Goal: Task Accomplishment & Management: Complete application form

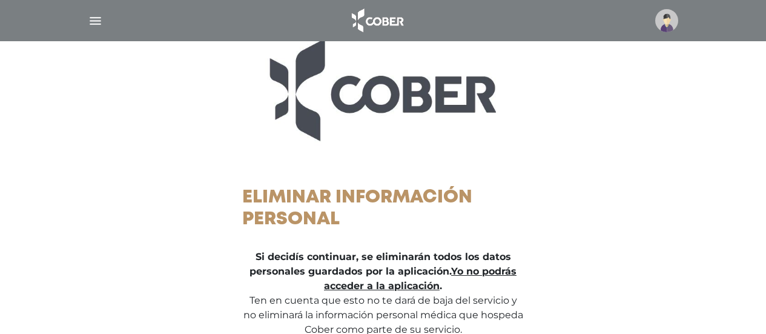
scroll to position [202, 0]
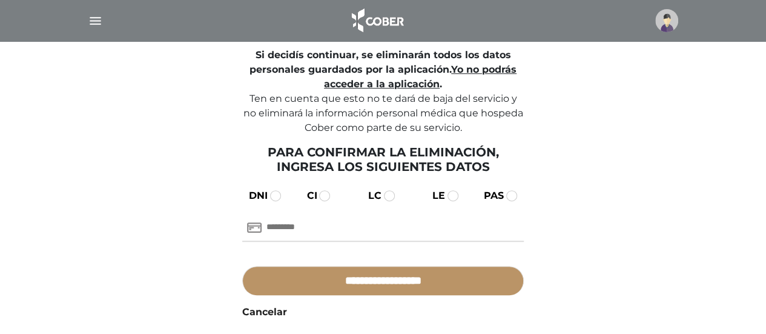
click at [277, 196] on span at bounding box center [275, 195] width 11 height 11
click at [357, 237] on input "text" at bounding box center [383, 227] width 282 height 29
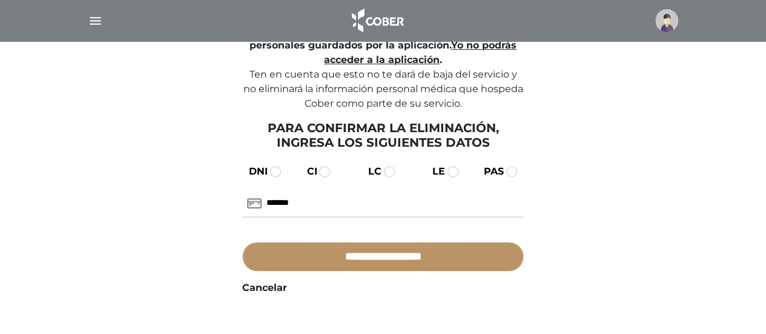
scroll to position [228, 0]
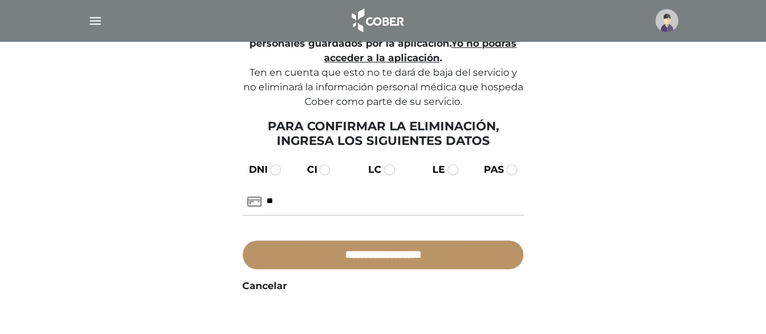
type input "*"
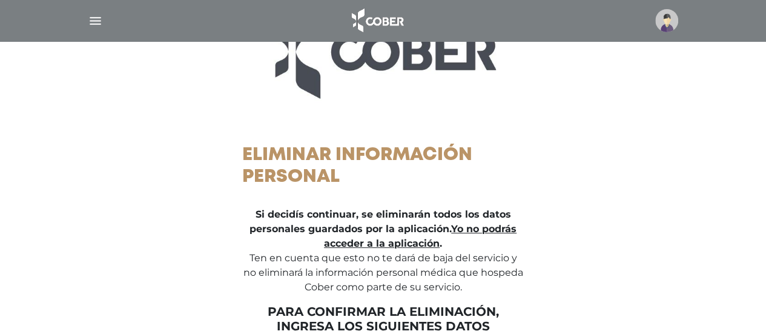
scroll to position [0, 0]
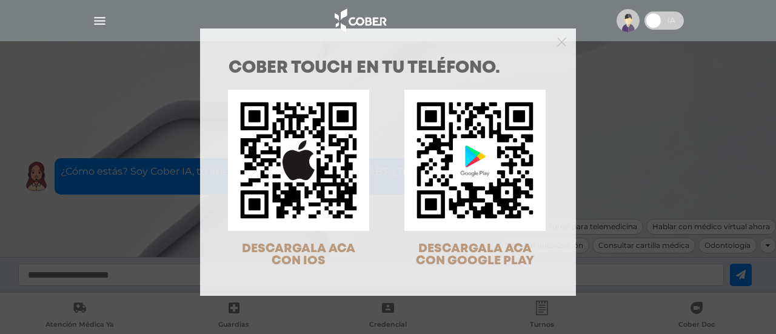
scroll to position [39, 0]
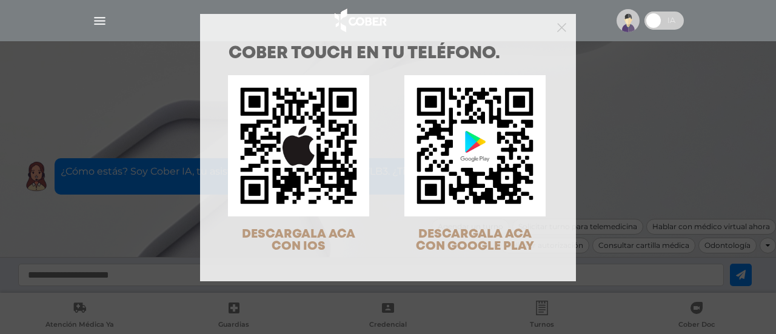
click at [626, 24] on div "COBER TOUCH en tu teléfono. DESCARGALA ACA CON IOS DESCARGALA ACA CON GOOGLE PL…" at bounding box center [388, 167] width 776 height 334
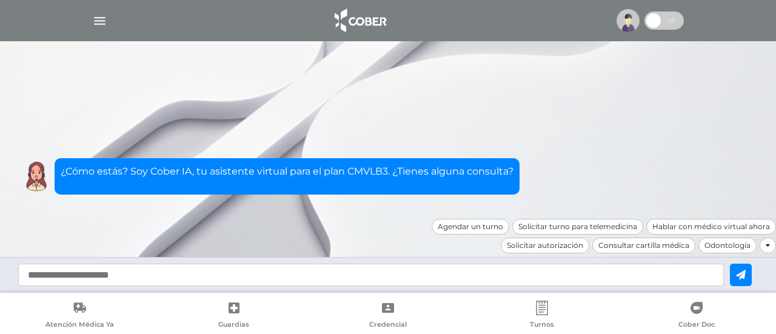
click at [767, 245] on icon at bounding box center [767, 245] width 4 height 7
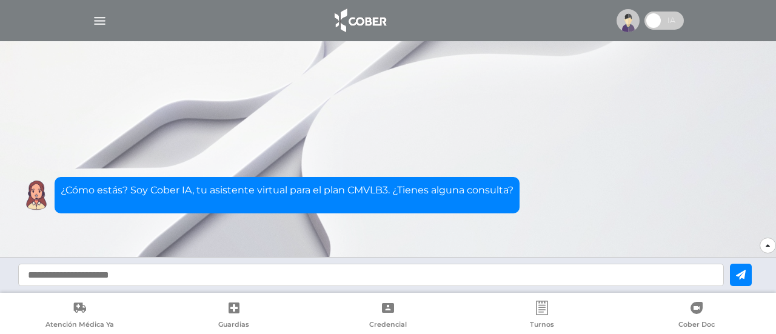
click at [101, 19] on img "button" at bounding box center [99, 20] width 15 height 15
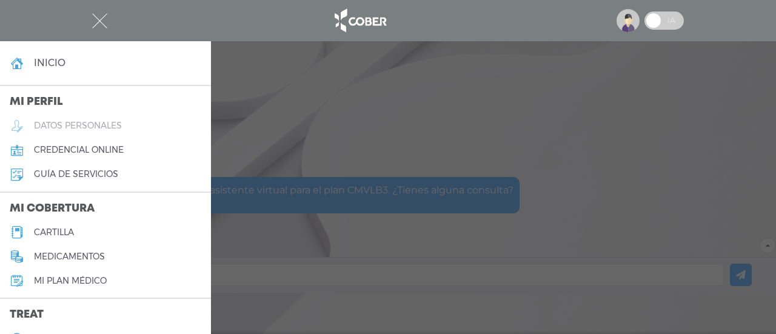
click at [91, 123] on h5 "datos personales" at bounding box center [78, 126] width 88 height 10
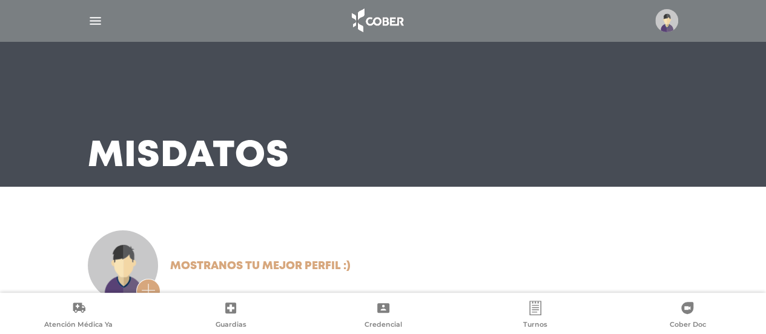
click at [93, 15] on img "button" at bounding box center [95, 20] width 15 height 15
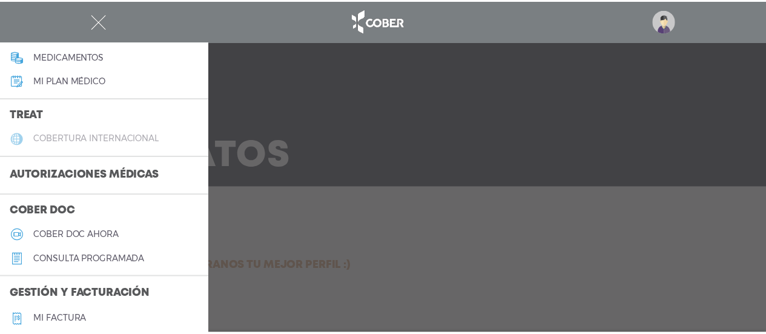
scroll to position [198, 0]
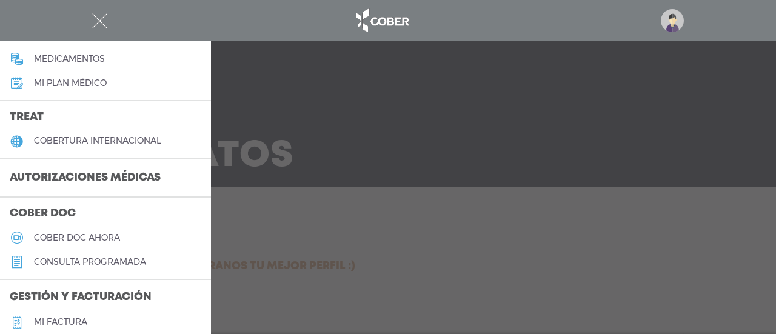
click at [50, 171] on h3 "Autorizaciones médicas" at bounding box center [85, 178] width 170 height 23
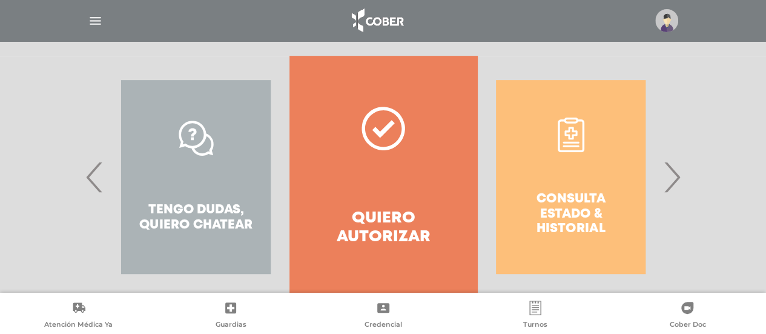
scroll to position [259, 0]
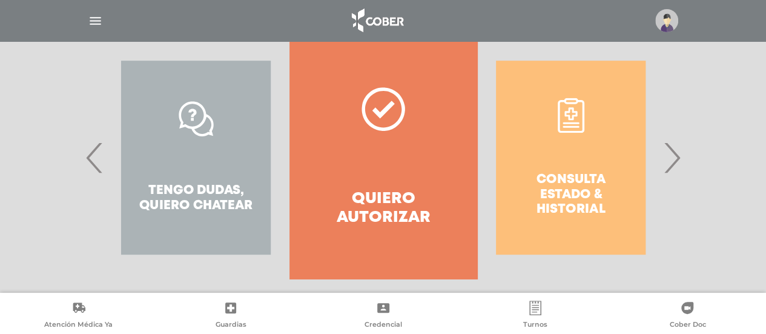
click at [394, 138] on link "Quiero autorizar" at bounding box center [383, 157] width 187 height 242
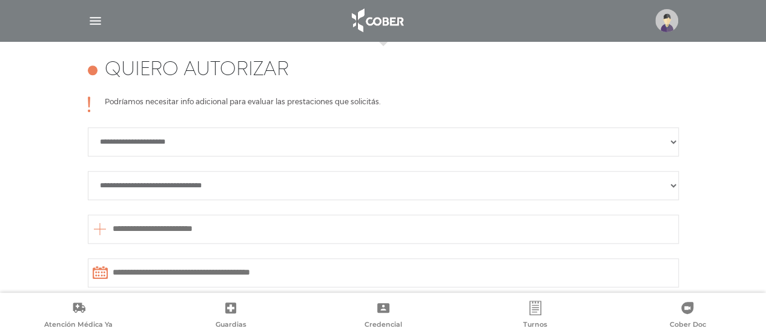
scroll to position [538, 0]
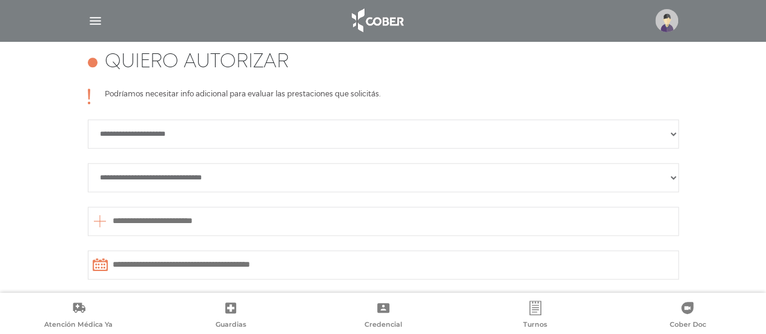
click at [670, 131] on select "**********" at bounding box center [383, 133] width 591 height 29
select select "**********"
click at [88, 119] on select "**********" at bounding box center [383, 133] width 591 height 29
click at [309, 181] on select "**********" at bounding box center [383, 177] width 591 height 29
select select "**********"
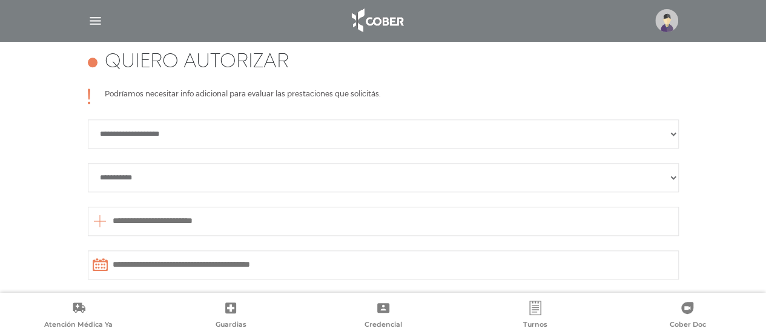
click at [88, 163] on select "**********" at bounding box center [383, 177] width 591 height 29
click at [279, 225] on input "text" at bounding box center [383, 221] width 591 height 29
type input "*"
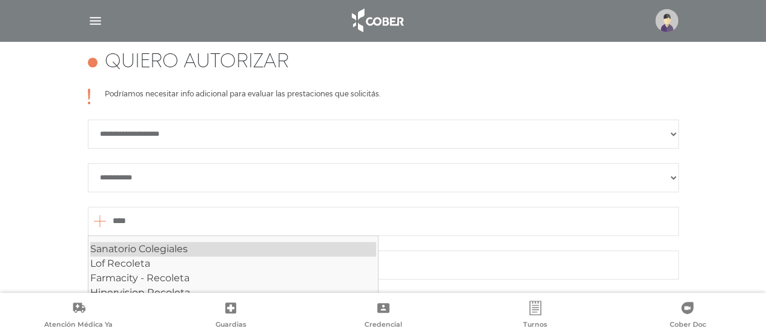
click at [200, 247] on div "Sanatorio Colegiales" at bounding box center [233, 249] width 286 height 15
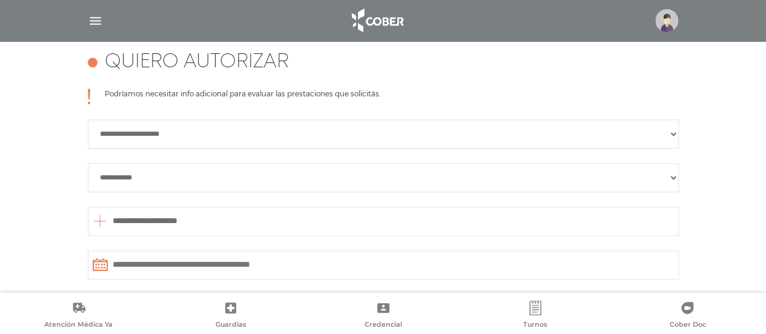
type input "**********"
click at [104, 265] on icon at bounding box center [100, 264] width 15 height 13
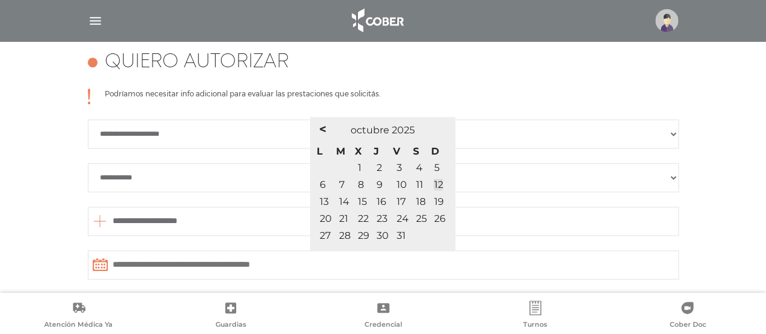
click at [362, 204] on span "15" at bounding box center [362, 202] width 9 height 12
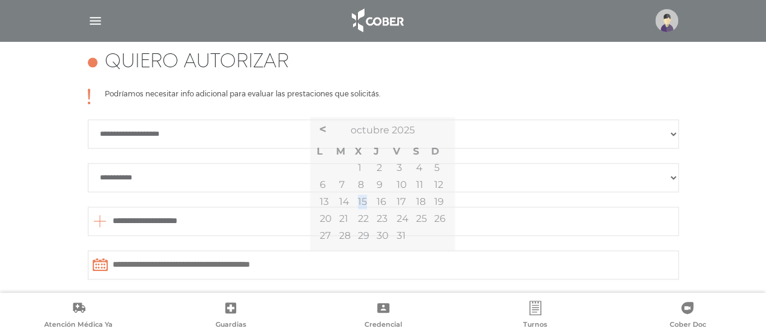
click at [481, 179] on select "**********" at bounding box center [383, 177] width 591 height 29
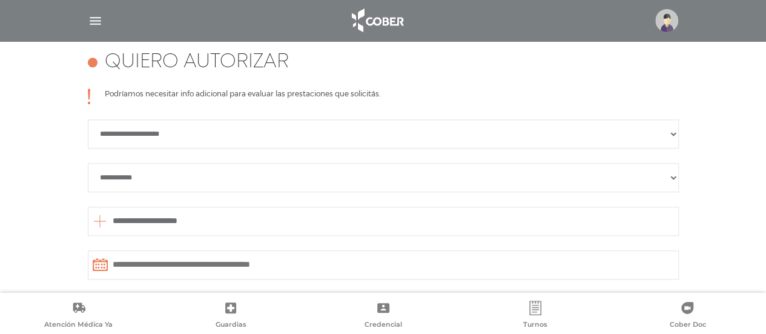
click at [98, 266] on icon at bounding box center [101, 264] width 16 height 13
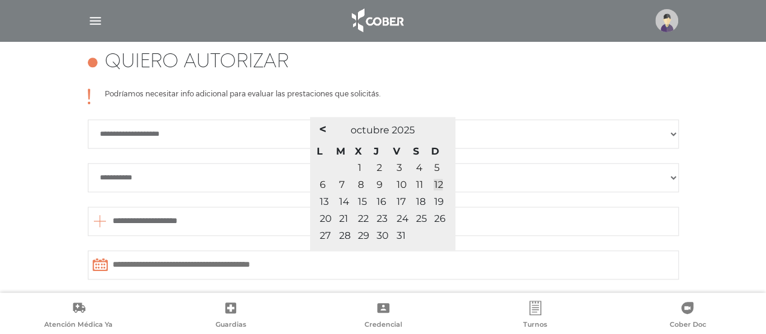
click at [365, 199] on span "15" at bounding box center [362, 202] width 9 height 12
click at [359, 200] on span "15" at bounding box center [362, 202] width 9 height 12
click at [362, 201] on span "15" at bounding box center [362, 202] width 9 height 12
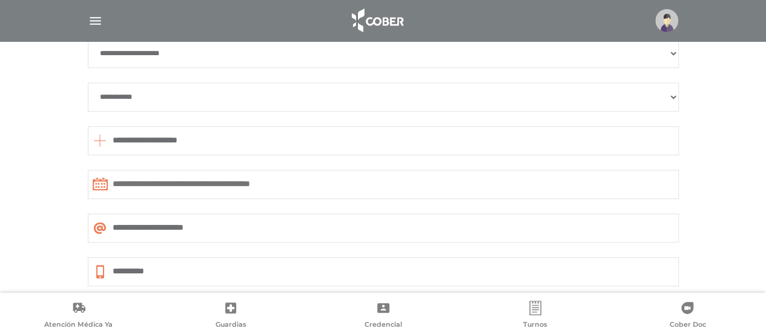
scroll to position [713, 0]
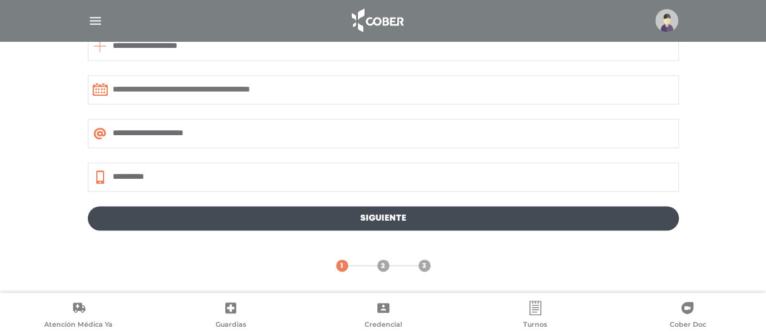
click at [103, 90] on icon at bounding box center [101, 89] width 16 height 13
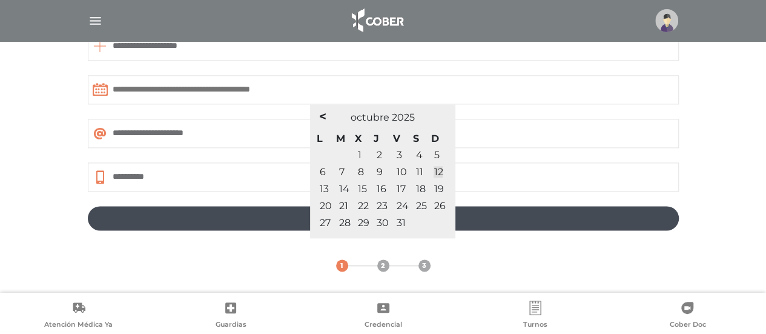
click at [324, 187] on span "13" at bounding box center [324, 189] width 9 height 12
click at [325, 188] on span "13" at bounding box center [324, 189] width 9 height 12
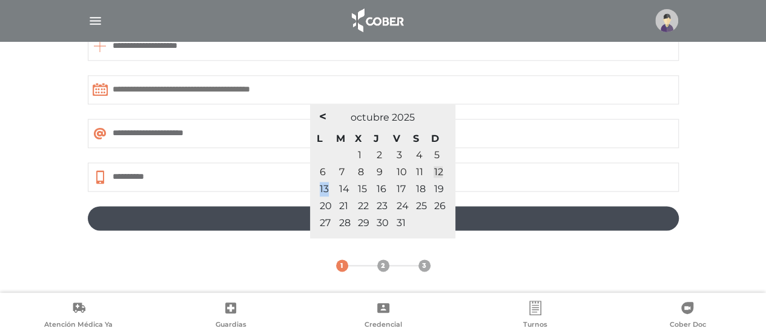
click at [325, 188] on span "13" at bounding box center [324, 189] width 9 height 12
click at [324, 190] on span "13" at bounding box center [324, 189] width 9 height 12
click at [327, 190] on span "13" at bounding box center [324, 189] width 9 height 12
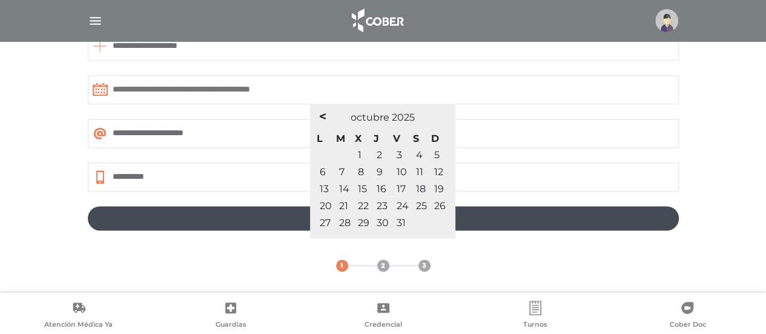
click at [327, 190] on span "13" at bounding box center [324, 189] width 9 height 12
click at [324, 188] on span "13" at bounding box center [324, 189] width 9 height 12
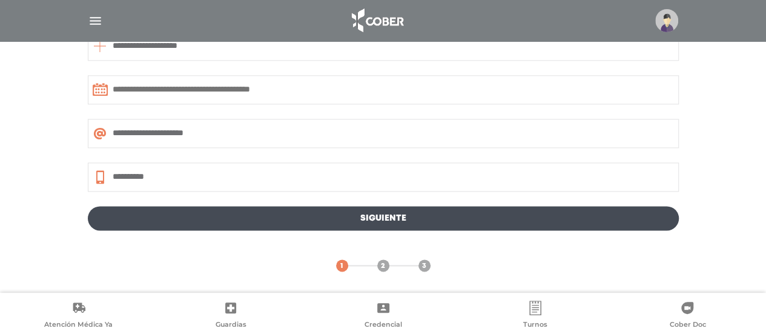
click at [385, 266] on link "2" at bounding box center [383, 265] width 12 height 12
click at [98, 91] on icon at bounding box center [101, 89] width 16 height 13
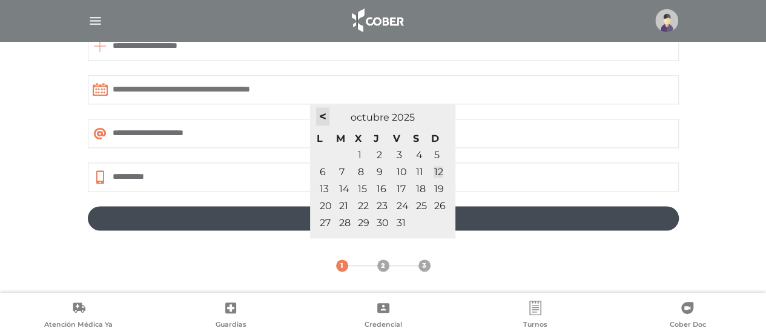
click at [325, 116] on span "<" at bounding box center [322, 116] width 7 height 15
click at [447, 114] on span ">" at bounding box center [447, 116] width 7 height 15
click at [437, 170] on link "12" at bounding box center [438, 172] width 9 height 12
type input "**********"
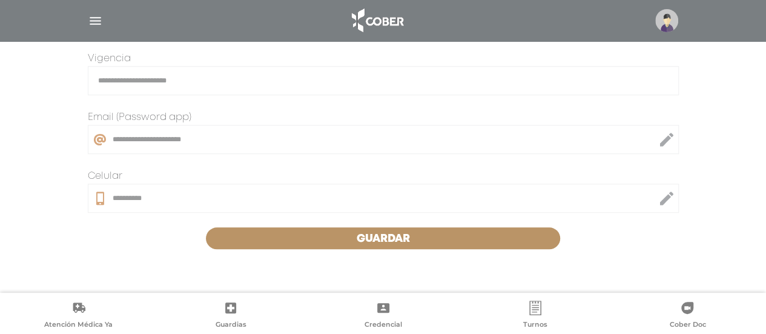
scroll to position [391, 0]
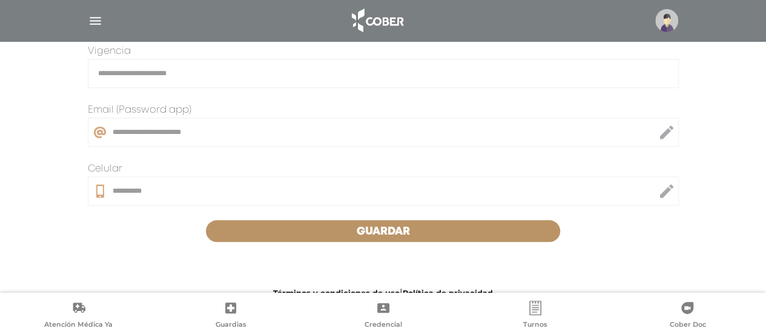
click at [85, 227] on form "**********" at bounding box center [383, 40] width 620 height 432
